Goal: Navigation & Orientation: Find specific page/section

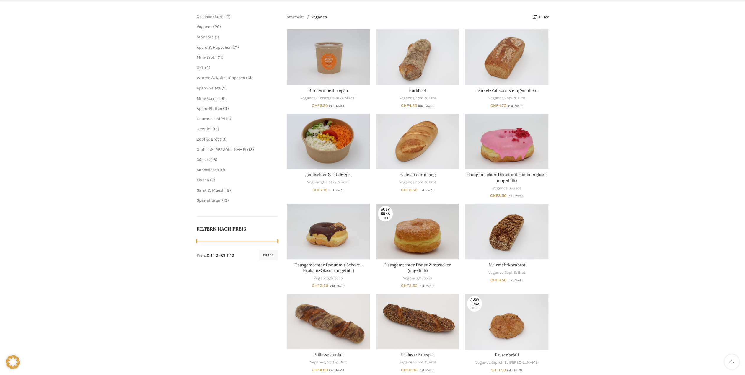
scroll to position [118, 0]
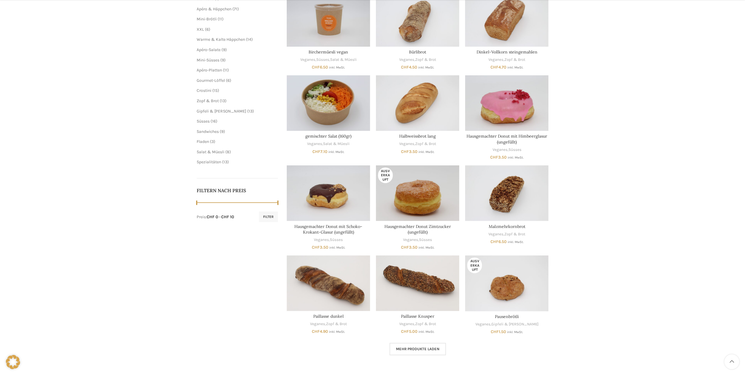
click at [414, 345] on link "Mehr Produkte laden" at bounding box center [417, 349] width 56 height 12
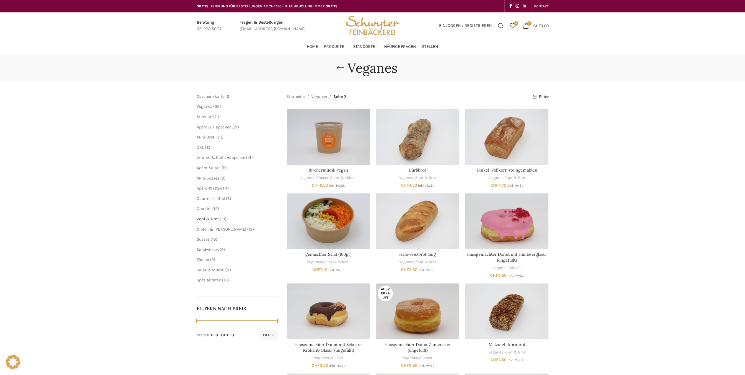
click at [211, 218] on span "Zopf & Brot" at bounding box center [208, 218] width 22 height 5
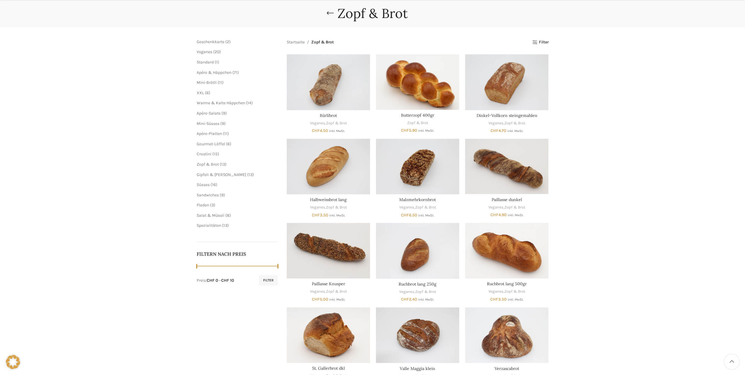
scroll to position [177, 0]
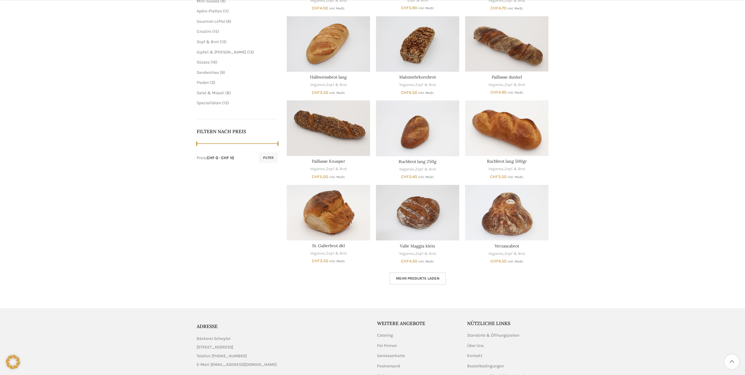
click at [399, 278] on span "Mehr Produkte laden" at bounding box center [417, 278] width 43 height 5
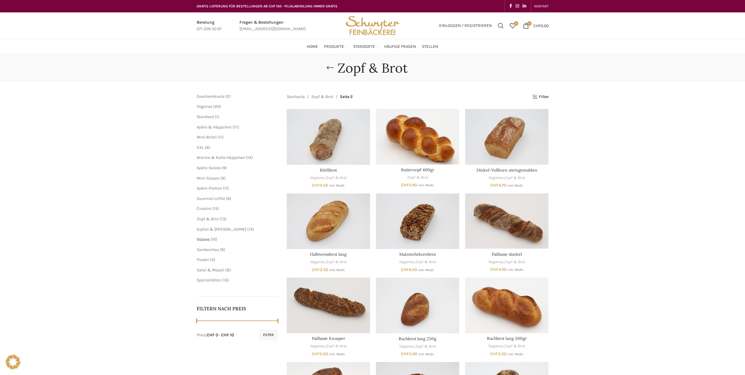
click at [207, 238] on span "Süsses" at bounding box center [203, 239] width 13 height 5
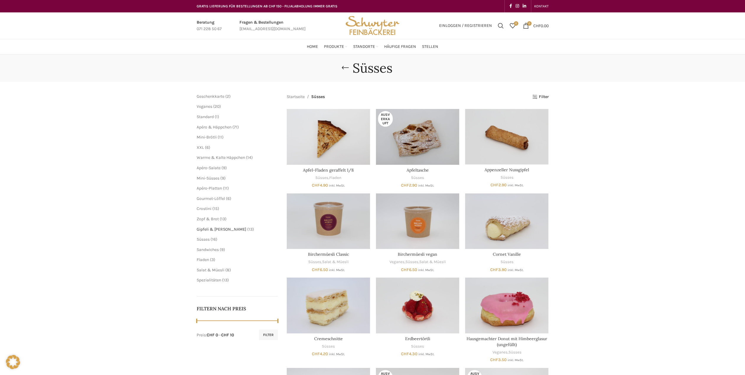
click at [207, 227] on span "Gipfeli & [PERSON_NAME]" at bounding box center [222, 229] width 50 height 5
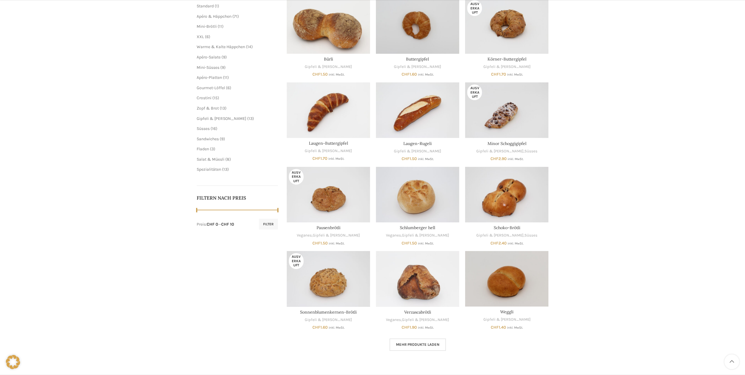
scroll to position [207, 0]
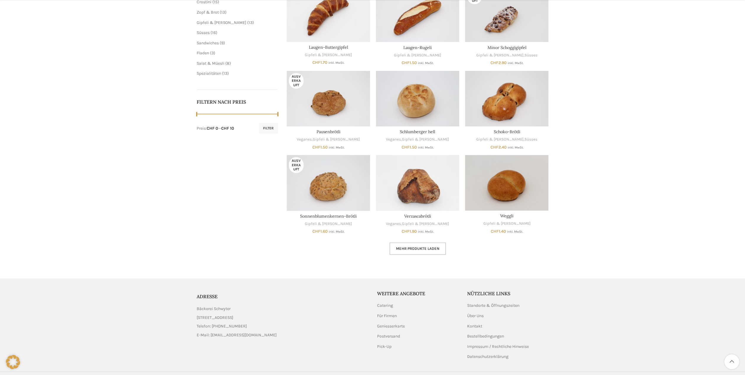
click at [432, 244] on link "Mehr Produkte laden" at bounding box center [417, 248] width 56 height 12
